Goal: Navigation & Orientation: Find specific page/section

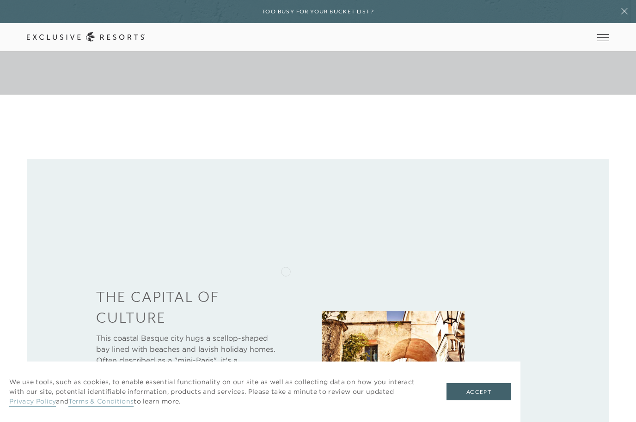
scroll to position [333, 0]
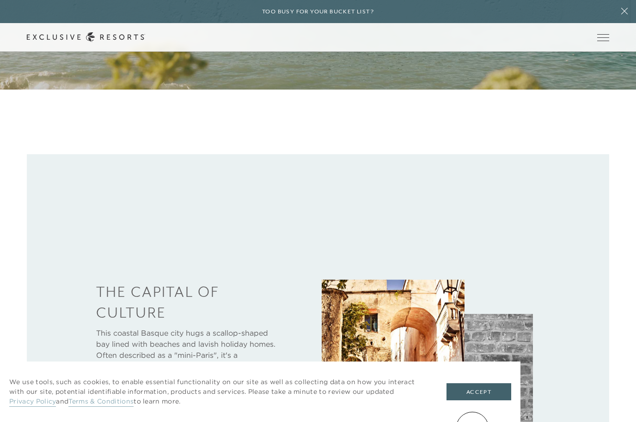
click at [472, 401] on button "Accept" at bounding box center [478, 393] width 65 height 18
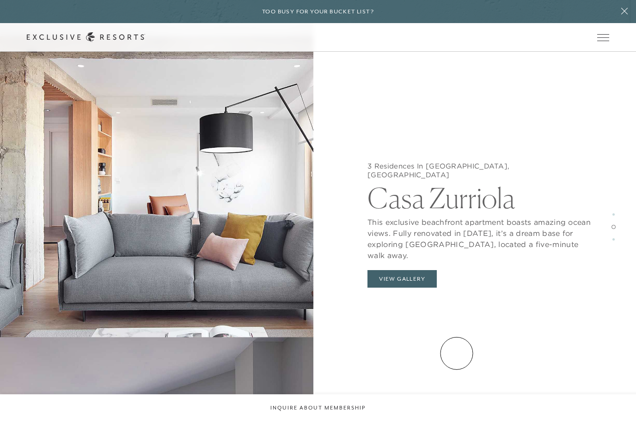
scroll to position [0, 0]
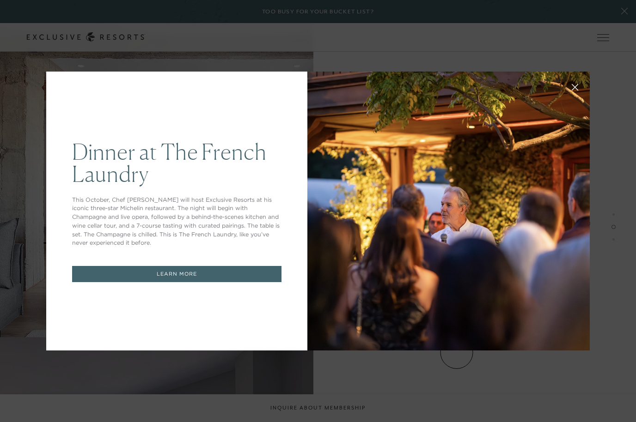
click at [575, 91] on icon at bounding box center [575, 88] width 6 height 6
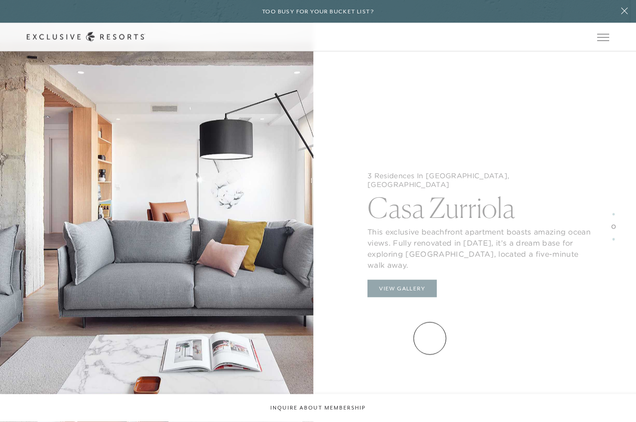
scroll to position [1474, 0]
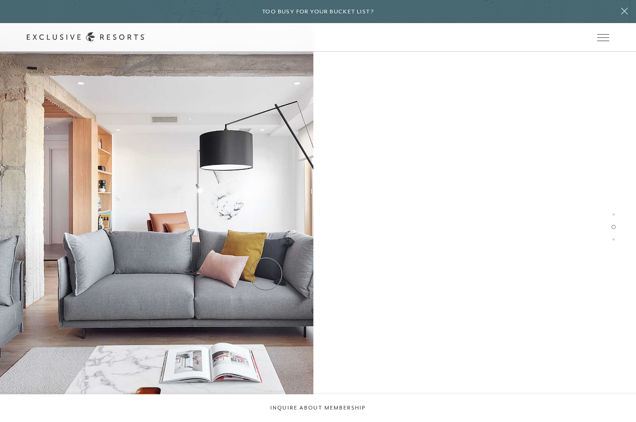
click at [266, 274] on img at bounding box center [156, 228] width 313 height 422
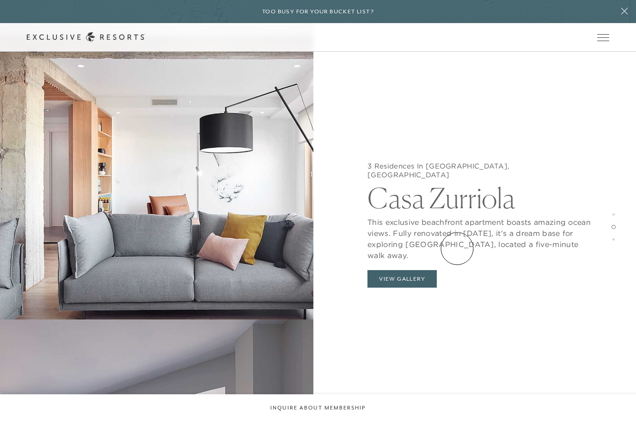
scroll to position [1764, 0]
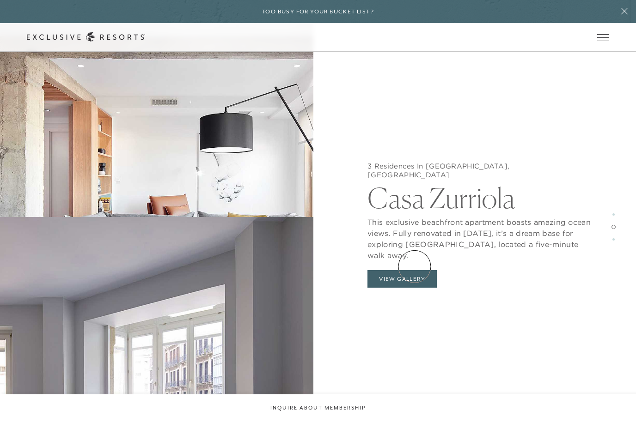
click at [415, 270] on button "View Gallery" at bounding box center [401, 279] width 69 height 18
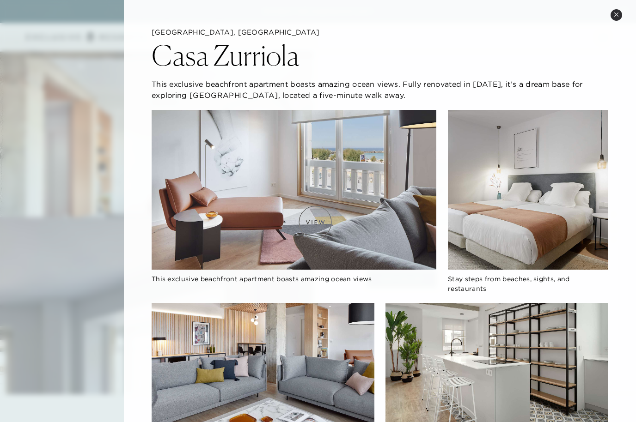
click at [315, 222] on img at bounding box center [294, 190] width 285 height 160
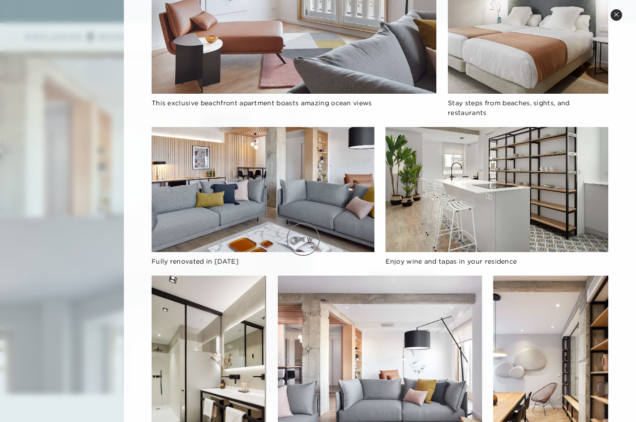
scroll to position [157, 0]
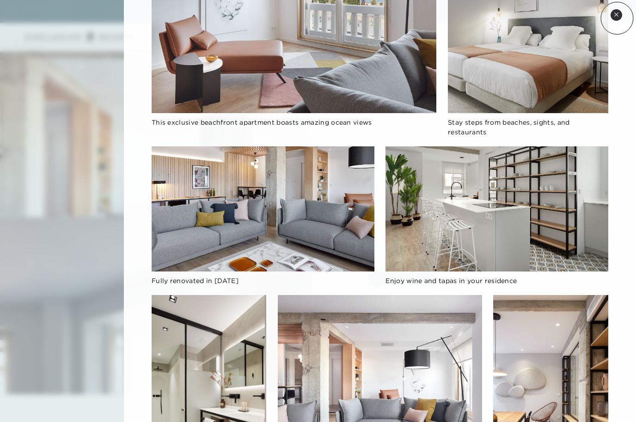
click at [617, 18] on button "Close quickview" at bounding box center [617, 15] width 12 height 12
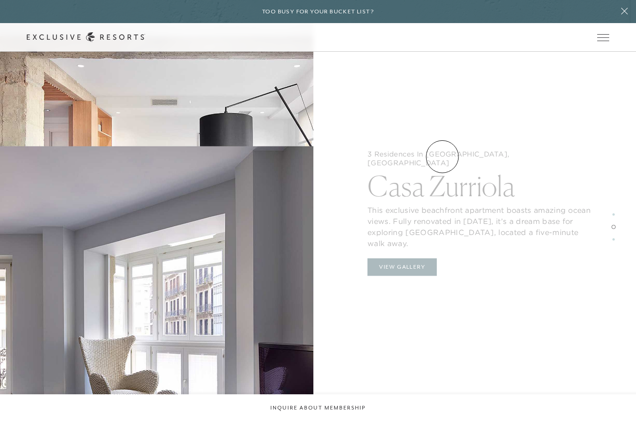
scroll to position [1835, 0]
click at [421, 188] on div "3 Residences In [GEOGRAPHIC_DATA], [GEOGRAPHIC_DATA] [GEOGRAPHIC_DATA][PERSON_N…" at bounding box center [479, 227] width 313 height 422
click at [429, 187] on div "3 Residences In [GEOGRAPHIC_DATA], [GEOGRAPHIC_DATA] [GEOGRAPHIC_DATA][PERSON_N…" at bounding box center [479, 227] width 313 height 422
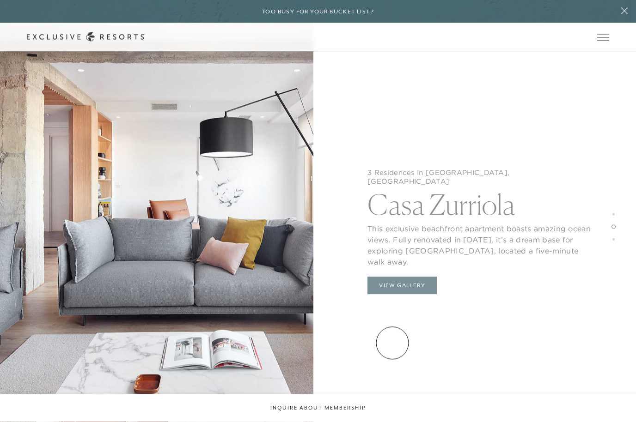
scroll to position [1537, 0]
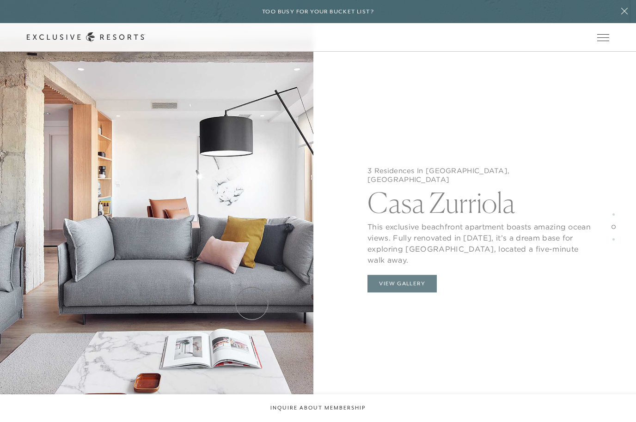
click at [252, 304] on img at bounding box center [156, 214] width 313 height 422
click at [256, 300] on img at bounding box center [156, 214] width 313 height 422
click at [401, 208] on h2 "Casa Zurriola" at bounding box center [479, 200] width 224 height 32
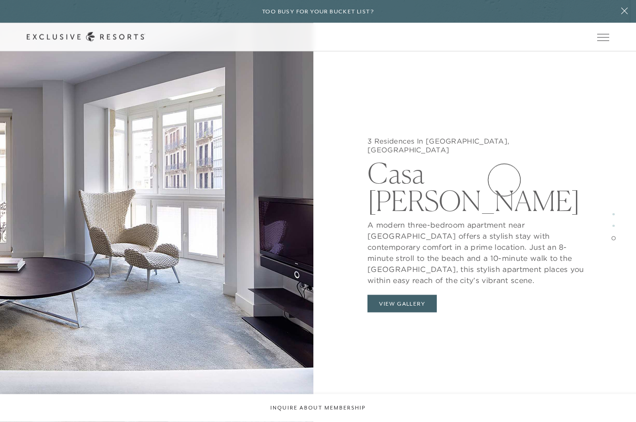
scroll to position [2238, 0]
click at [224, 258] on img at bounding box center [156, 211] width 313 height 422
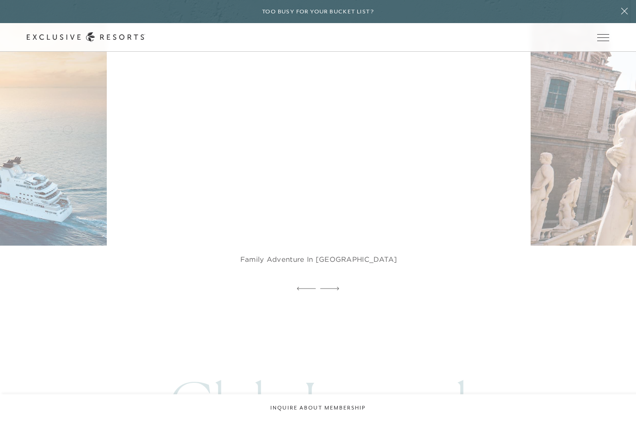
scroll to position [3341, 0]
